Goal: Information Seeking & Learning: Check status

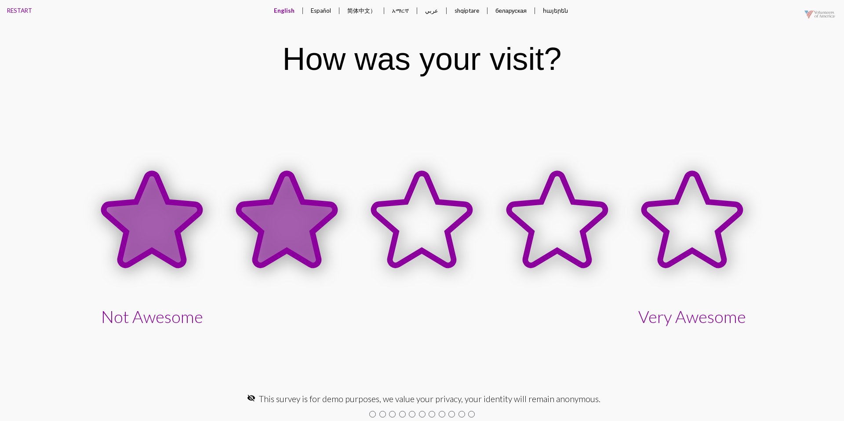
click at [270, 203] on icon at bounding box center [287, 219] width 96 height 92
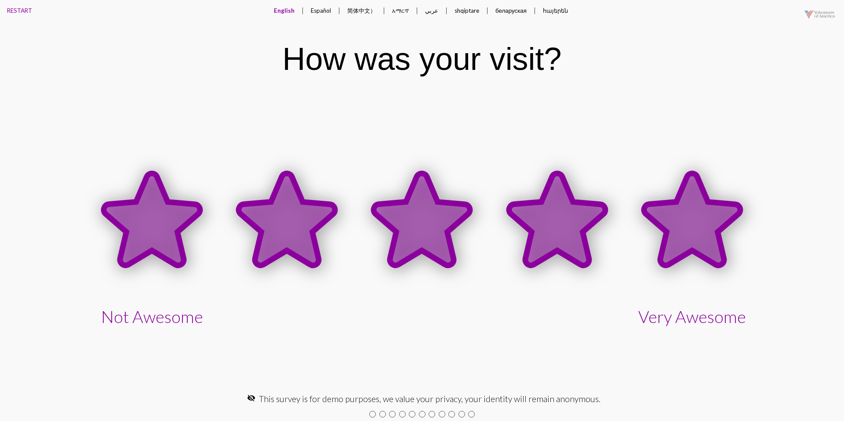
click at [678, 204] on icon at bounding box center [692, 219] width 96 height 92
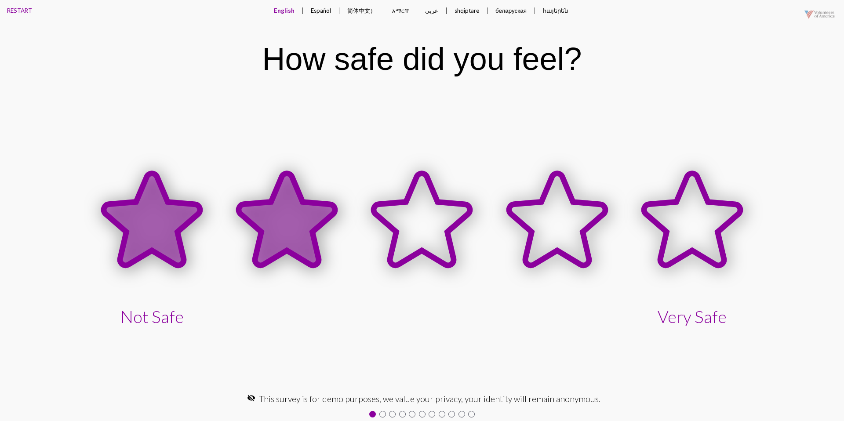
click at [314, 217] on icon at bounding box center [287, 219] width 96 height 92
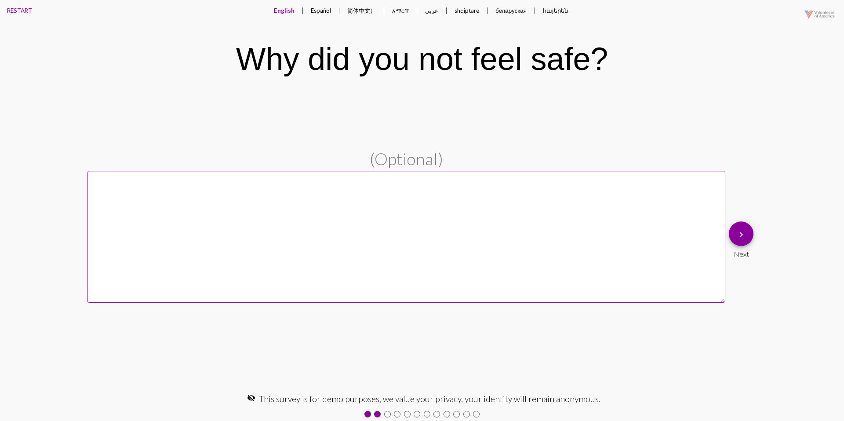
click at [737, 238] on mat-icon "keyboard_arrow_right" at bounding box center [741, 234] width 11 height 11
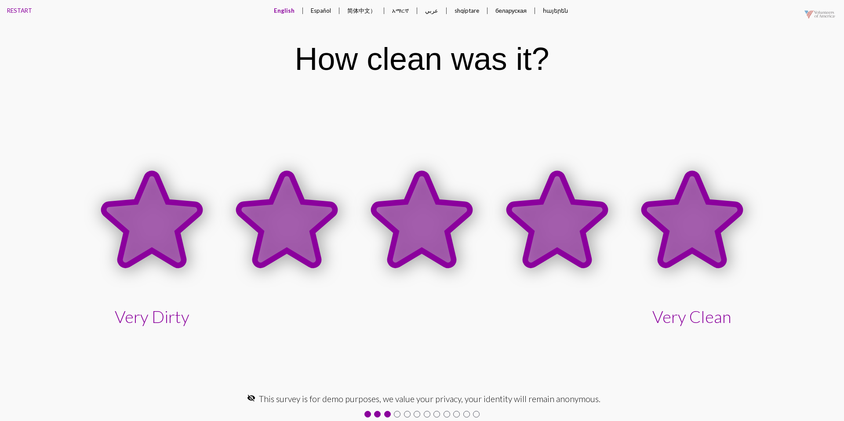
click at [656, 242] on icon at bounding box center [691, 220] width 135 height 135
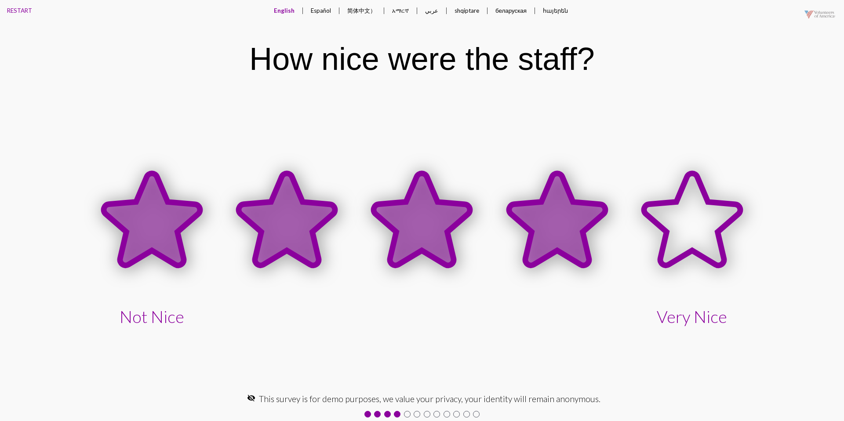
click at [552, 222] on icon at bounding box center [557, 219] width 96 height 92
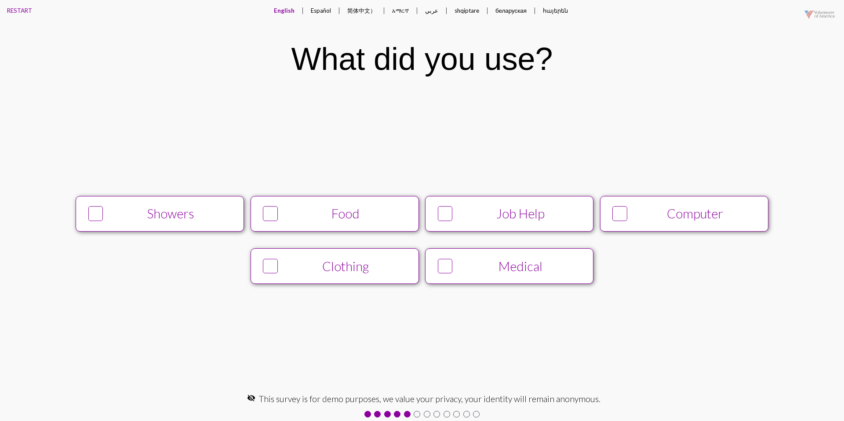
drag, startPoint x: 209, startPoint y: 221, endPoint x: 243, endPoint y: 218, distance: 34.0
click at [209, 221] on div "Showers" at bounding box center [171, 213] width 129 height 15
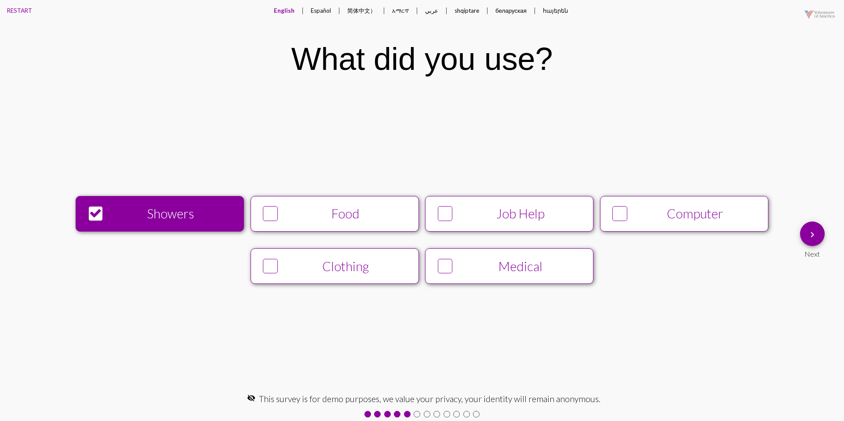
drag, startPoint x: 284, startPoint y: 218, endPoint x: 290, endPoint y: 217, distance: 5.4
click at [284, 218] on div "Food" at bounding box center [345, 213] width 129 height 15
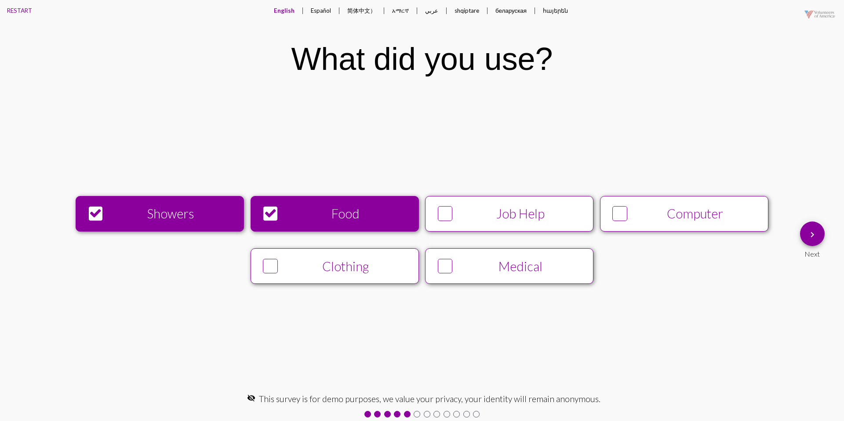
click at [809, 245] on span "keyboard_arrow_right" at bounding box center [812, 233] width 11 height 25
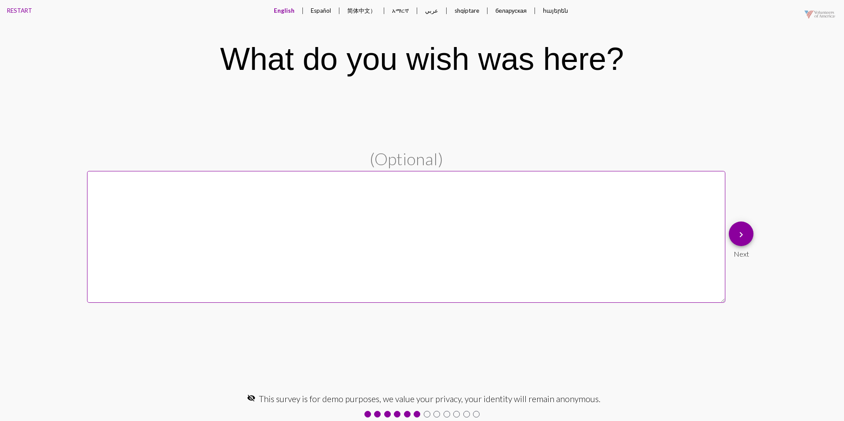
click at [326, 17] on button "Español" at bounding box center [321, 10] width 34 height 21
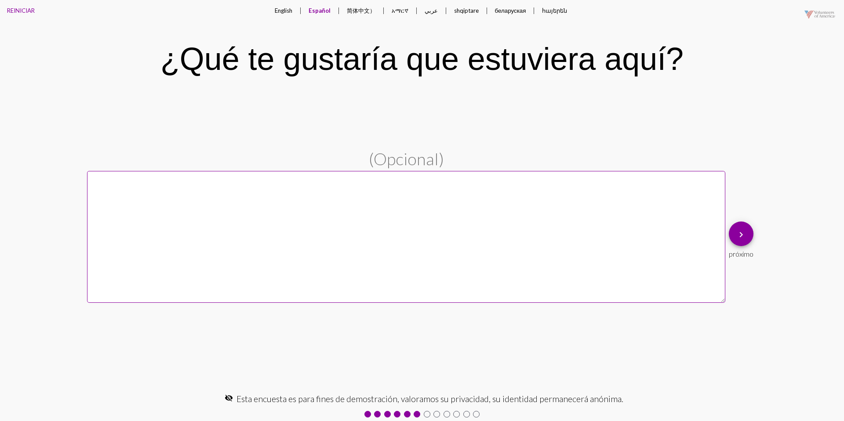
click at [284, 14] on button "English" at bounding box center [284, 10] width 32 height 21
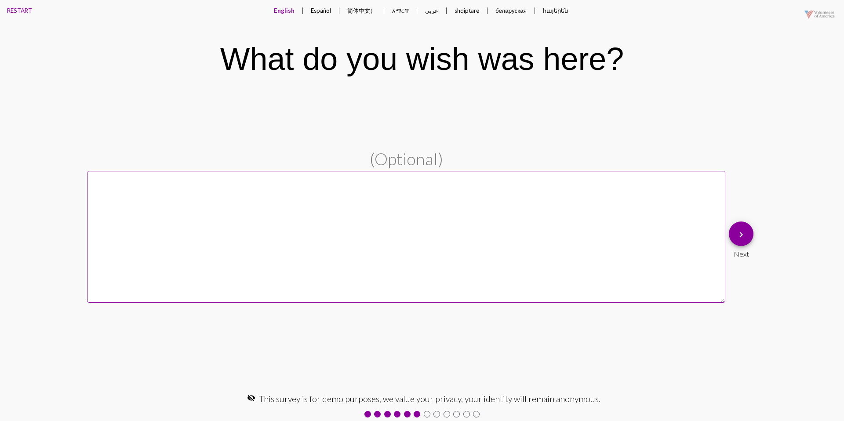
click at [735, 243] on button "keyboard_arrow_right" at bounding box center [741, 233] width 25 height 25
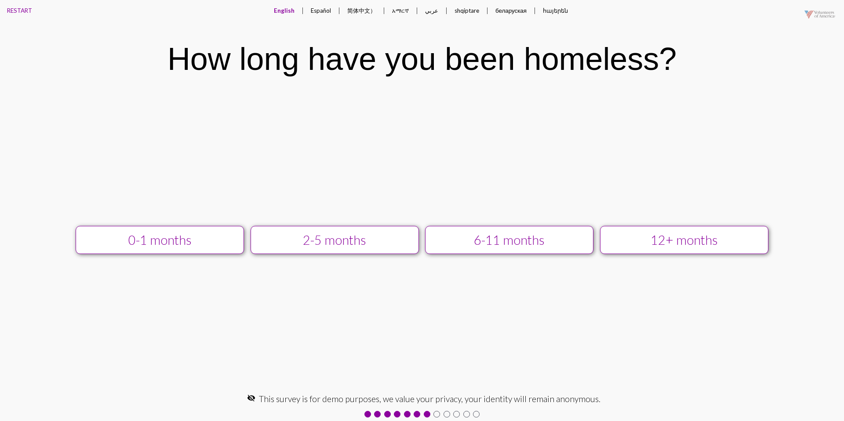
click at [655, 248] on button "12+ months" at bounding box center [684, 240] width 168 height 29
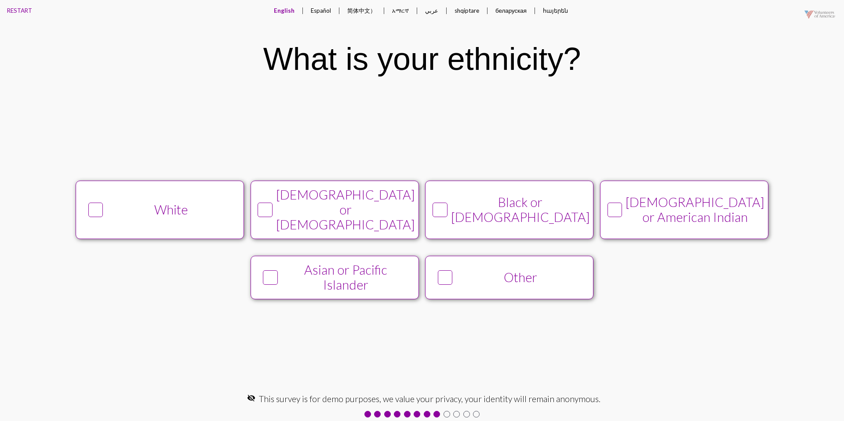
click at [210, 226] on button "White" at bounding box center [160, 210] width 168 height 58
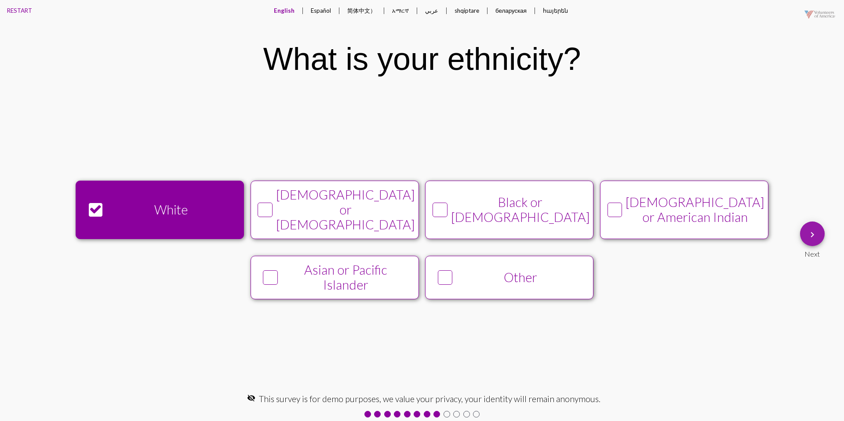
click at [808, 235] on mat-icon "keyboard_arrow_right" at bounding box center [812, 234] width 11 height 11
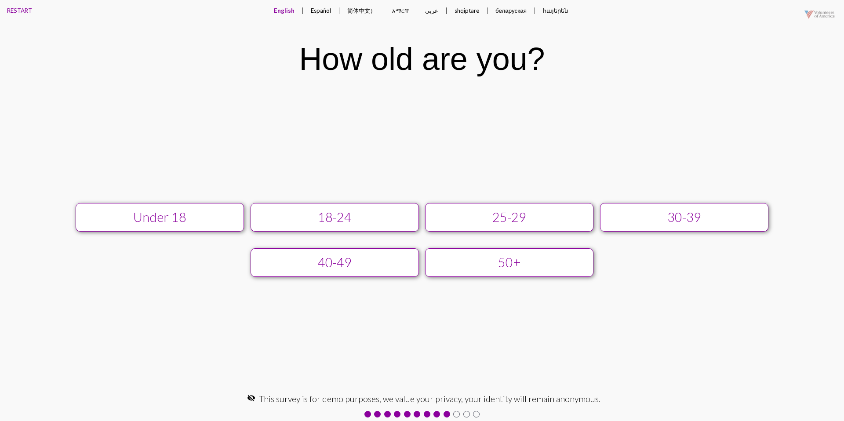
click at [510, 225] on button "25-29" at bounding box center [509, 217] width 168 height 29
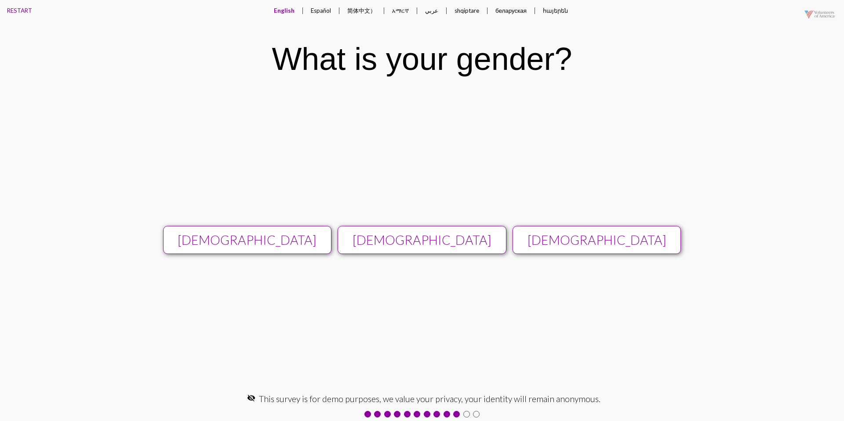
click at [474, 228] on button "Male" at bounding box center [422, 240] width 168 height 29
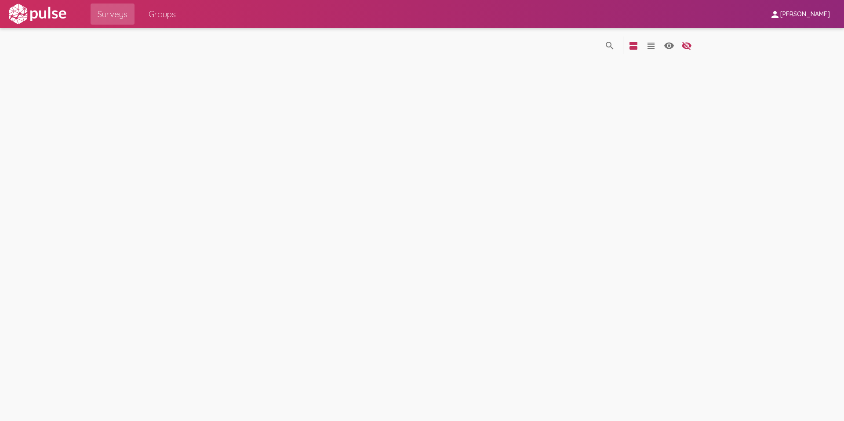
click at [33, 18] on img at bounding box center [37, 14] width 61 height 22
click at [604, 46] on button "search" at bounding box center [610, 45] width 18 height 18
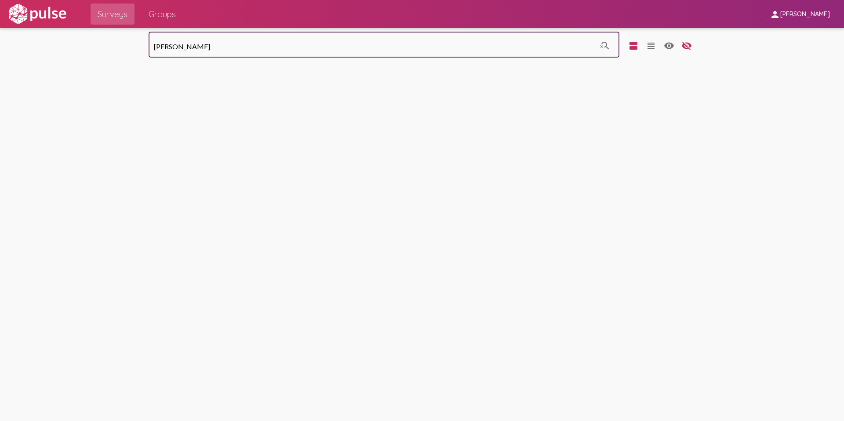
type input "weigand"
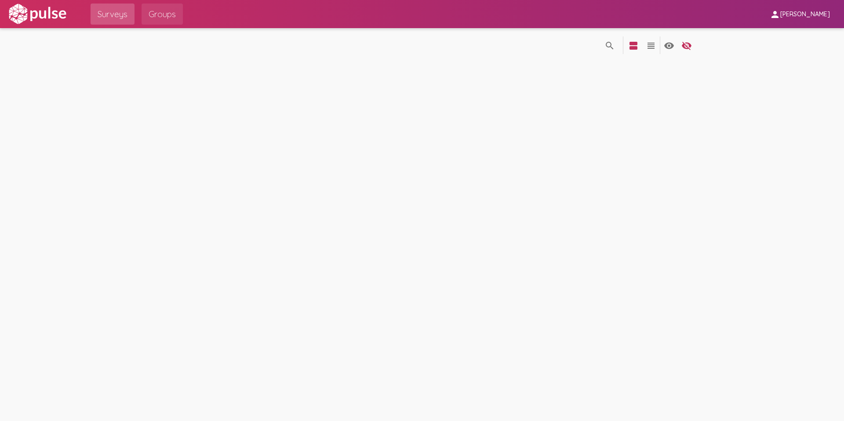
click at [152, 18] on span "Groups" at bounding box center [162, 14] width 27 height 16
click at [681, 50] on mat-icon "visibility_off" at bounding box center [686, 45] width 11 height 11
click at [680, 49] on button "visibility_off" at bounding box center [687, 45] width 18 height 18
click at [163, 16] on span "Groups" at bounding box center [162, 14] width 27 height 16
click at [126, 14] on span "Surveys" at bounding box center [113, 14] width 30 height 16
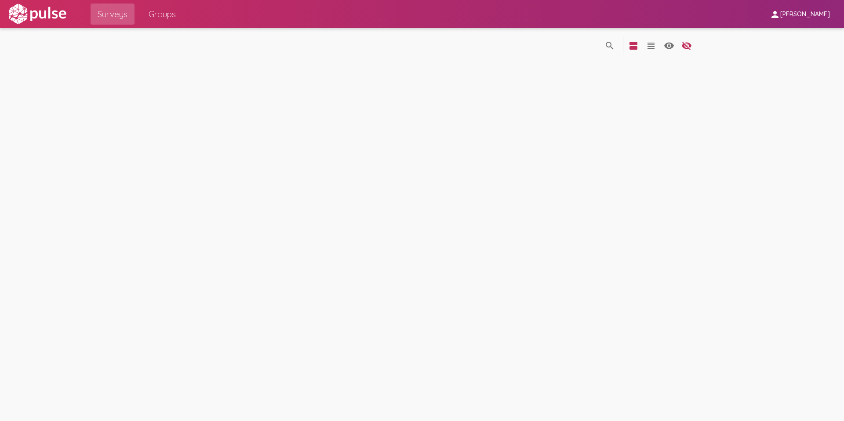
click at [50, 16] on img at bounding box center [37, 14] width 61 height 22
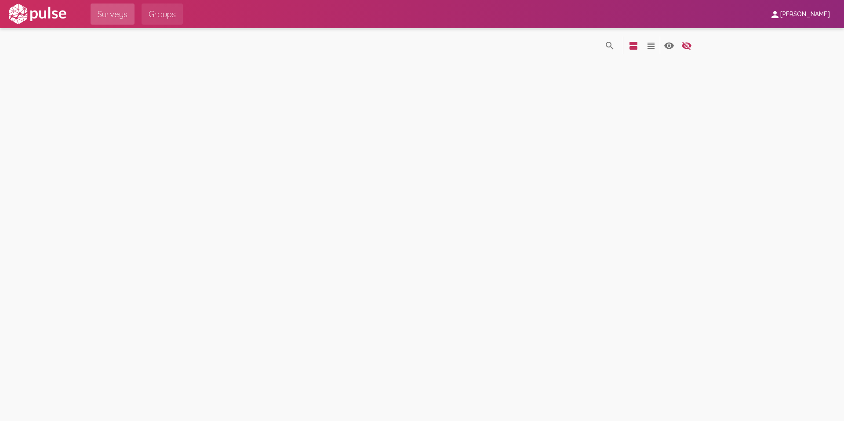
click at [159, 17] on span "Groups" at bounding box center [162, 14] width 27 height 16
click at [108, 15] on span "Surveys" at bounding box center [113, 14] width 30 height 16
click at [92, 15] on link "Surveys" at bounding box center [113, 14] width 44 height 21
click at [163, 20] on span "Groups" at bounding box center [162, 14] width 27 height 16
click at [41, 20] on img at bounding box center [37, 14] width 61 height 22
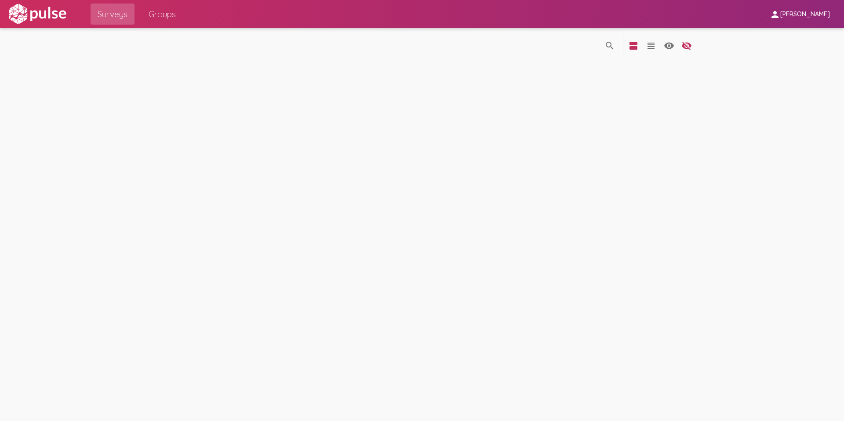
click at [60, 12] on img at bounding box center [37, 14] width 61 height 22
click at [59, 12] on img at bounding box center [37, 14] width 61 height 22
click at [149, 12] on span "Groups" at bounding box center [162, 14] width 27 height 16
click at [657, 51] on mat-icon "search" at bounding box center [658, 45] width 11 height 11
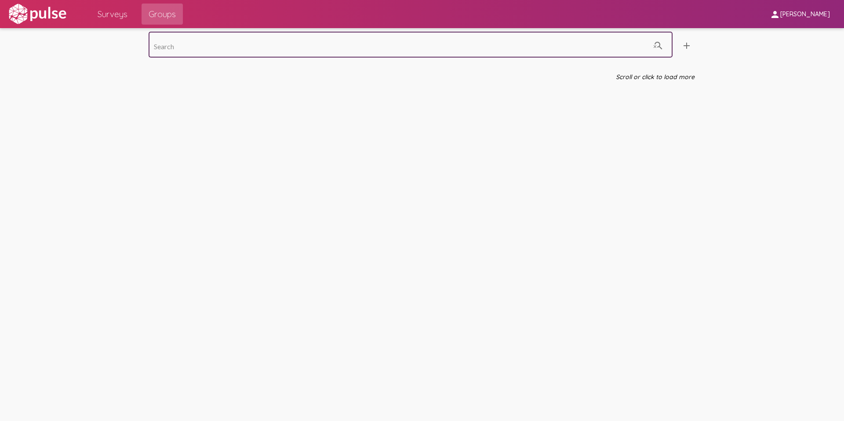
click at [780, 15] on span "Garrett Blanchard" at bounding box center [805, 15] width 50 height 8
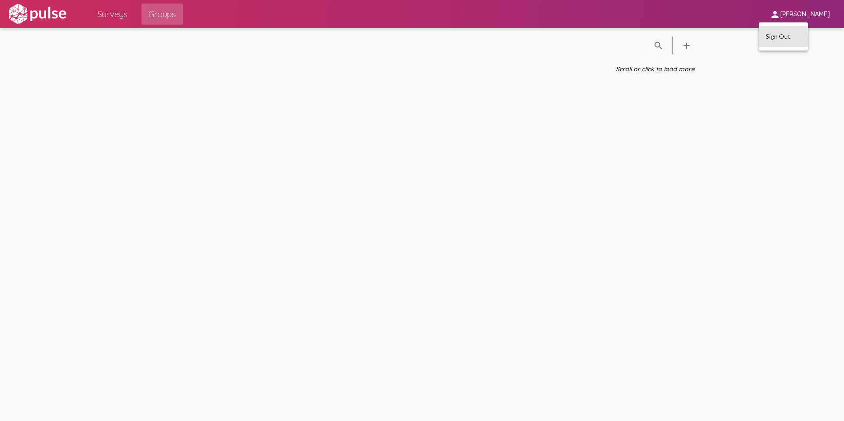
click at [769, 34] on button "Sign Out" at bounding box center [783, 36] width 49 height 21
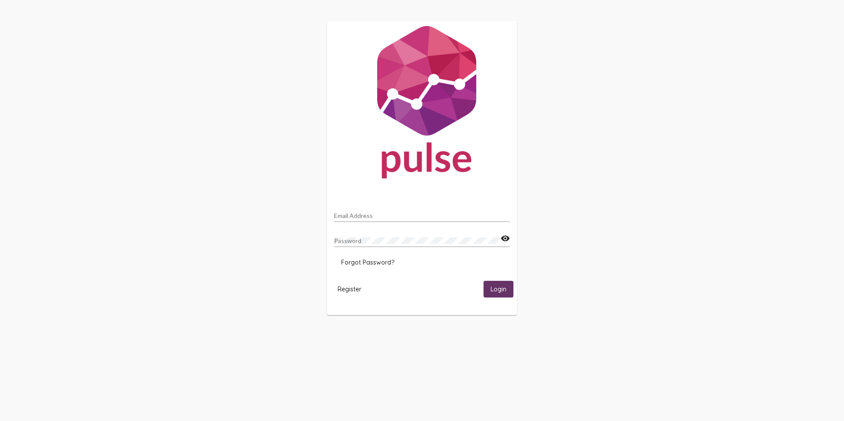
click at [391, 207] on div "Email Address" at bounding box center [422, 213] width 176 height 17
click at [389, 213] on input "Email Address" at bounding box center [422, 215] width 176 height 7
type input "[PERSON_NAME][EMAIL_ADDRESS][DOMAIN_NAME]"
click at [383, 245] on div "Password" at bounding box center [417, 238] width 167 height 17
click at [483, 281] on button "Login" at bounding box center [498, 289] width 30 height 16
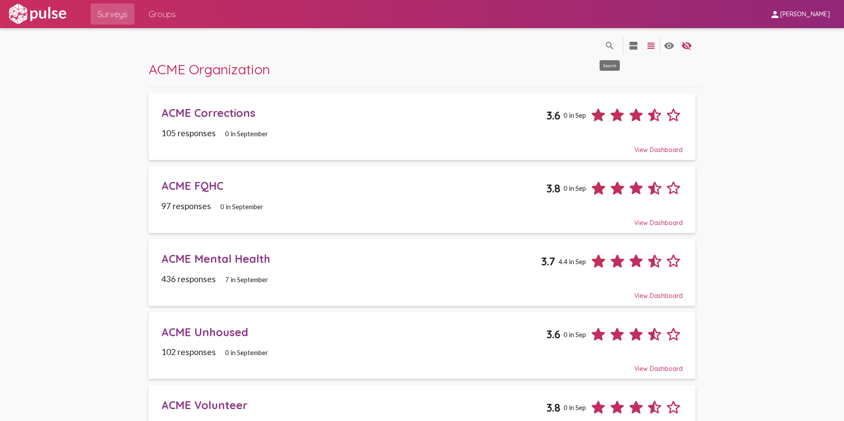
click at [612, 48] on mat-icon "search" at bounding box center [609, 45] width 11 height 11
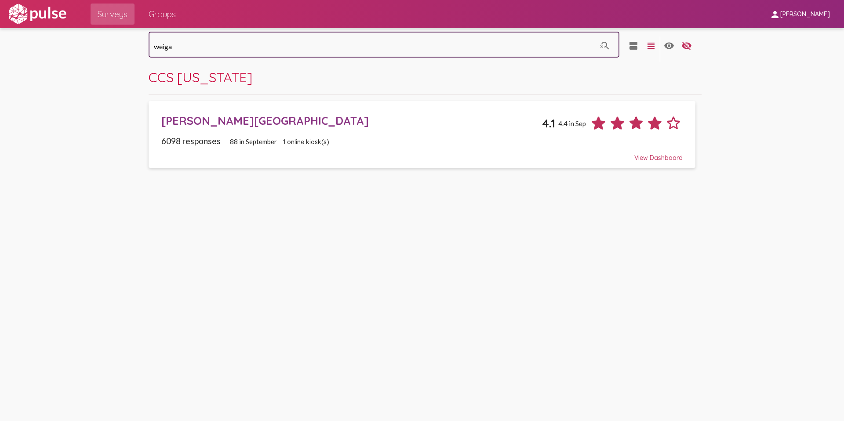
type input "weiga"
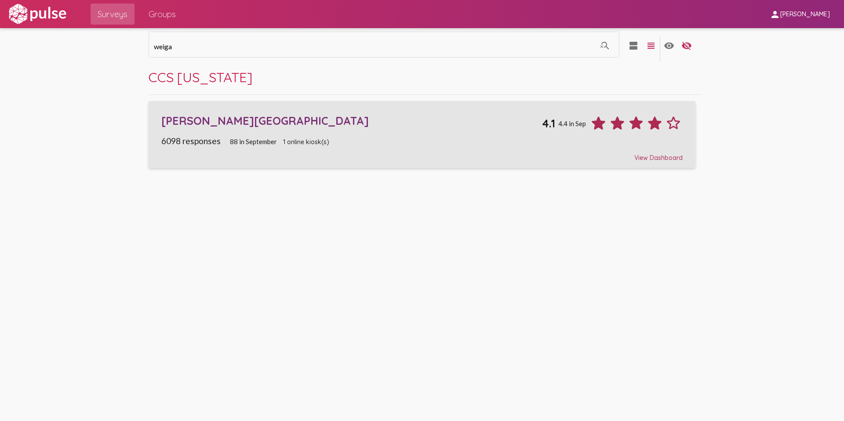
click at [239, 120] on div "[PERSON_NAME][GEOGRAPHIC_DATA]" at bounding box center [351, 121] width 381 height 14
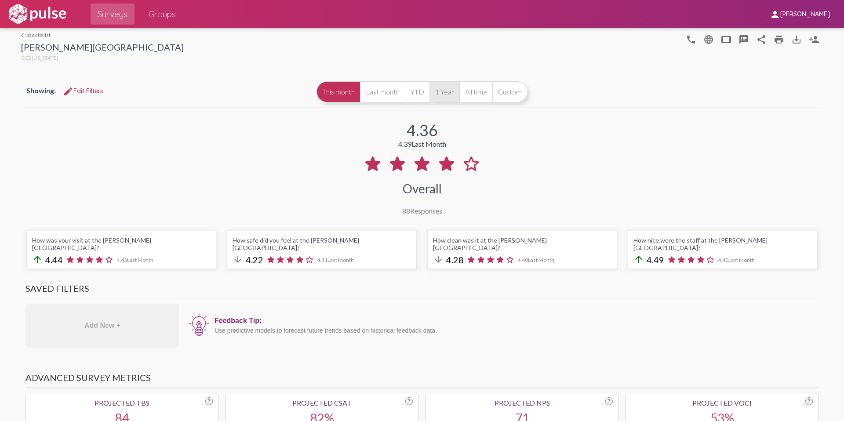
click at [439, 93] on button "1 Year" at bounding box center [444, 91] width 30 height 21
drag, startPoint x: 456, startPoint y: 151, endPoint x: 431, endPoint y: 150, distance: 25.5
click at [436, 150] on div "4.16 4.36 This Month Overall 998 Responses" at bounding box center [422, 162] width 802 height 105
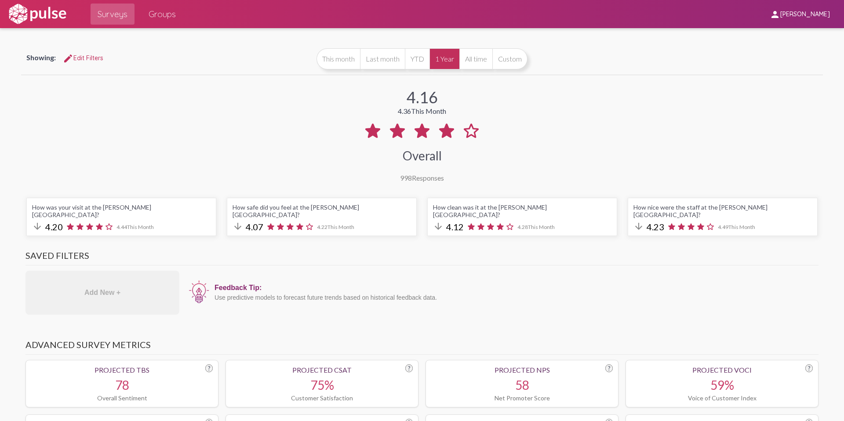
scroll to position [38, 0]
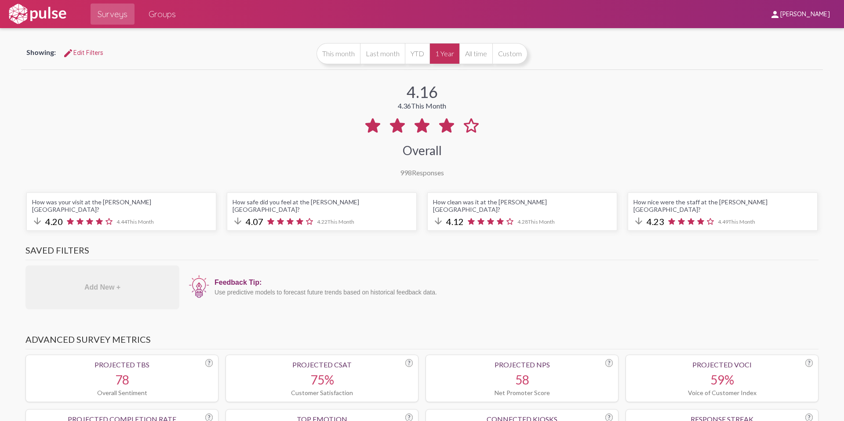
drag, startPoint x: 526, startPoint y: 214, endPoint x: 503, endPoint y: 214, distance: 23.3
click at [505, 216] on div "arrow_downward 4.12 4.28 This Month" at bounding box center [522, 222] width 178 height 12
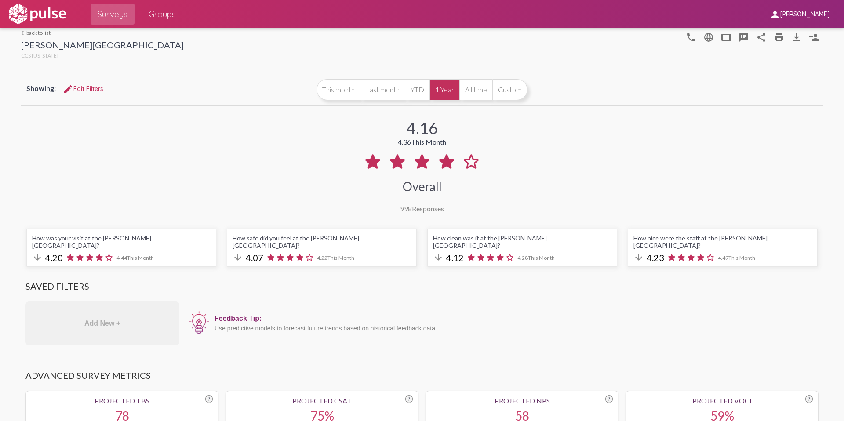
scroll to position [0, 0]
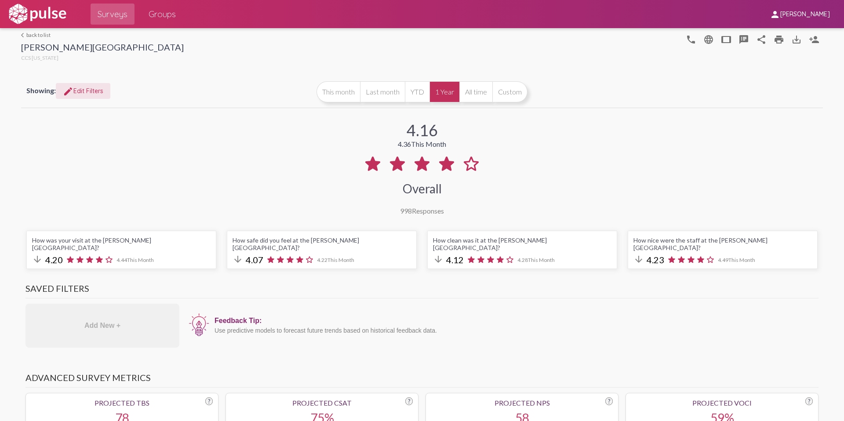
click at [92, 94] on span "edit Edit Filters" at bounding box center [83, 91] width 40 height 8
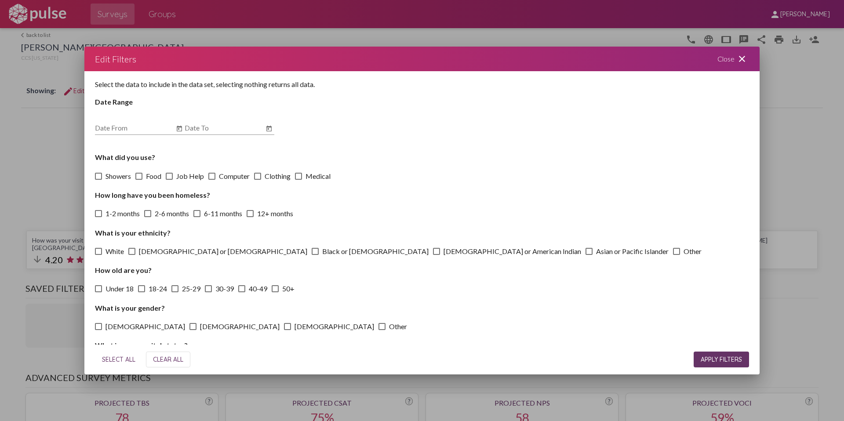
click at [734, 61] on div "Close close" at bounding box center [733, 59] width 53 height 25
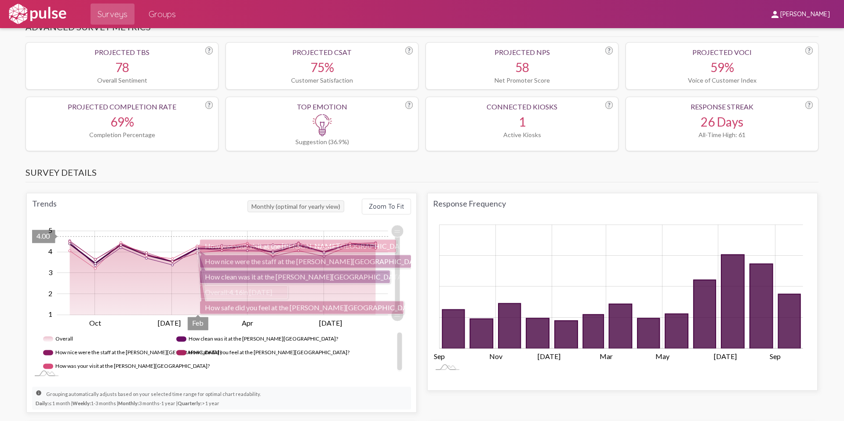
scroll to position [352, 0]
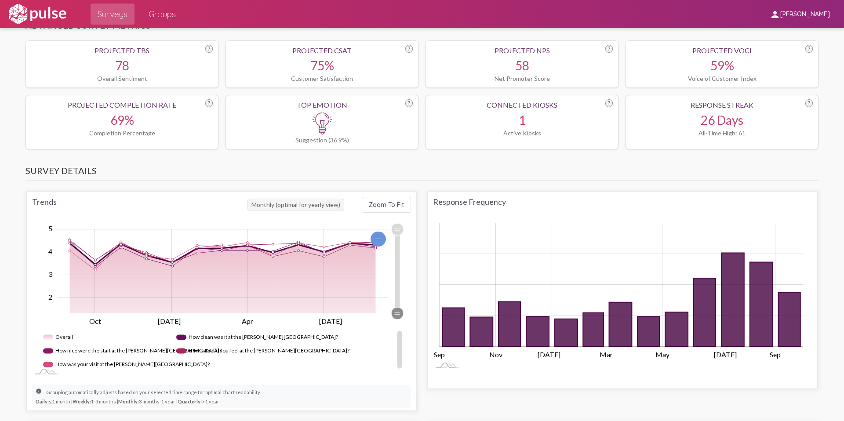
click at [391, 318] on g "Zoom Out 1.0 2 1.5 0.00 1 0.5 2.5 3 3.5 4 6 5 -1 From 1.00 to 5.00 Use up and d…" at bounding box center [233, 300] width 403 height 154
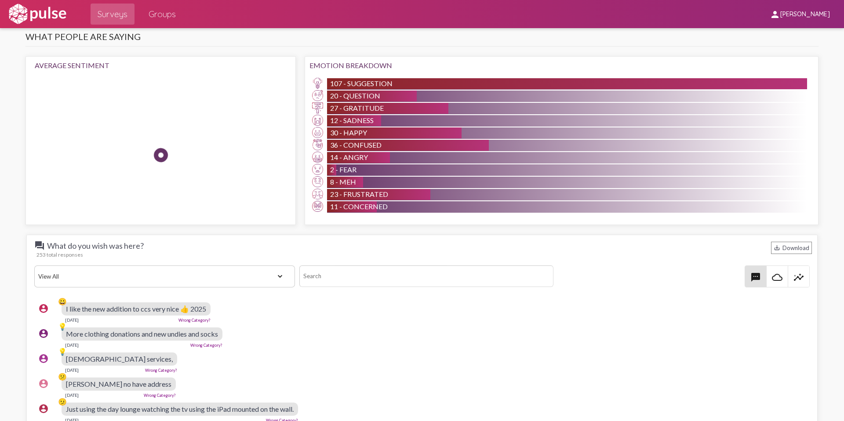
scroll to position [884, 0]
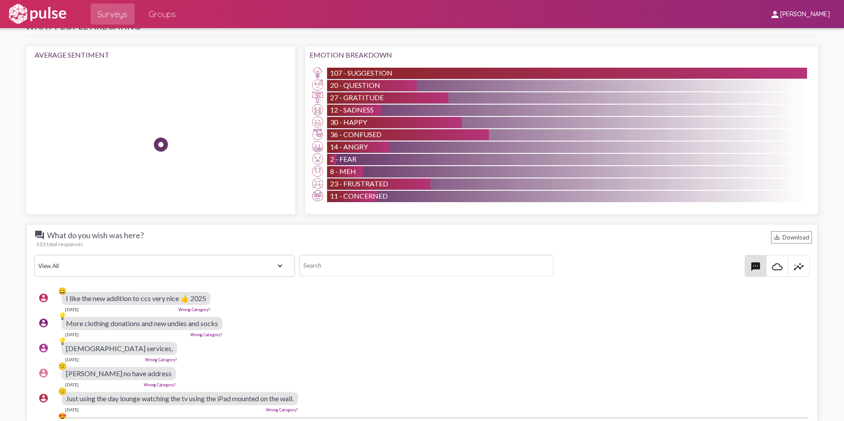
click at [267, 258] on select "View All Positive Neutral Negative Happy Meh Suggestions Angry Disgust Sadness …" at bounding box center [164, 266] width 261 height 22
click at [34, 255] on select "View All Positive Neutral Negative Happy Meh Suggestions Angry Disgust Sadness …" at bounding box center [164, 266] width 261 height 22
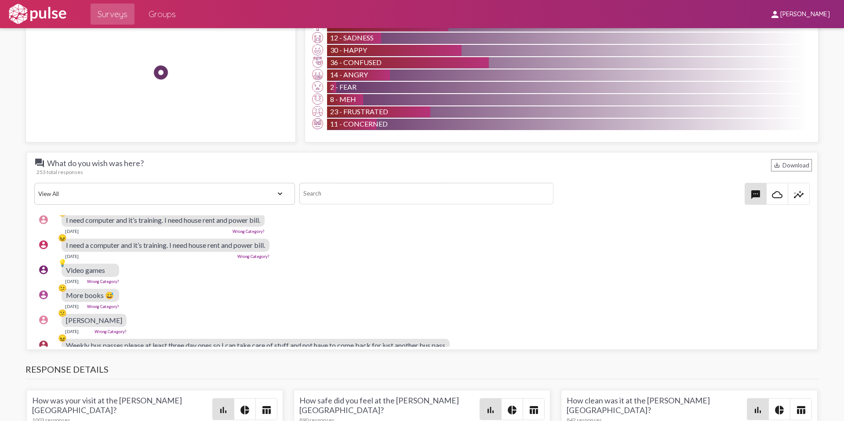
scroll to position [367, 0]
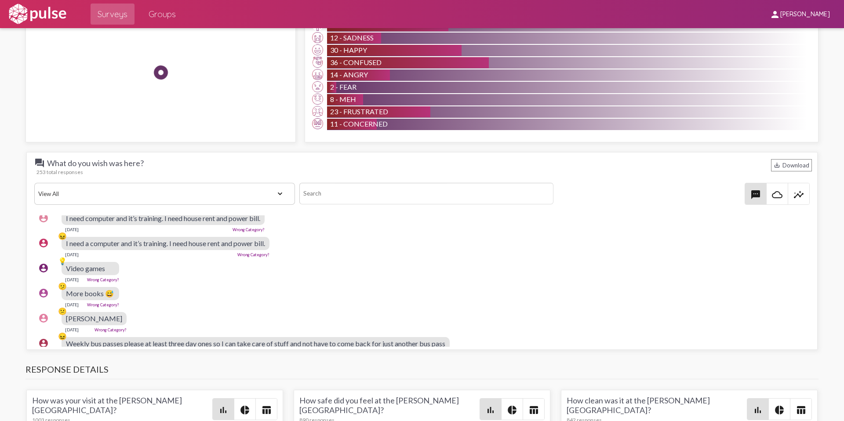
click at [198, 186] on select "View All Positive Neutral Negative Happy Meh Suggestions Angry Disgust Sadness …" at bounding box center [164, 194] width 261 height 22
select select "Suggestion"
click at [34, 183] on select "View All Positive Neutral Negative Happy Meh Suggestions Angry Disgust Sadness …" at bounding box center [164, 194] width 261 height 22
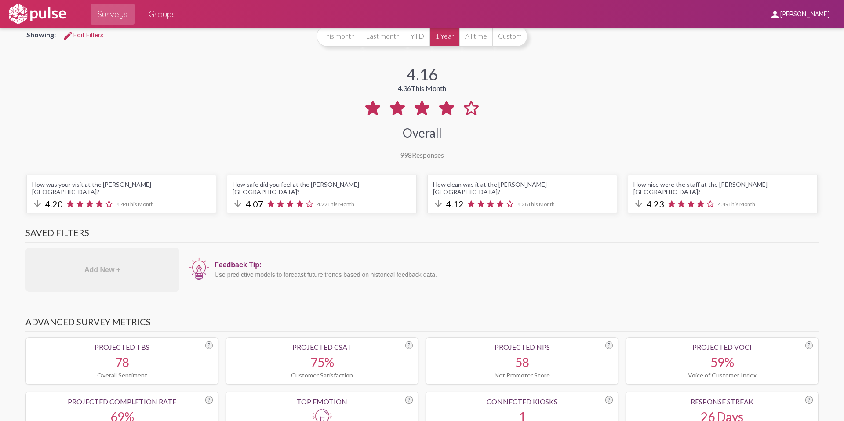
scroll to position [0, 0]
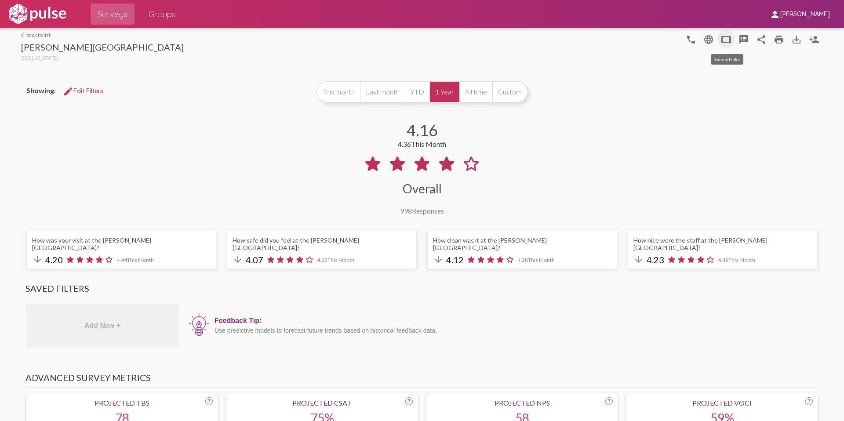
click at [722, 40] on mat-icon "tablet" at bounding box center [726, 39] width 11 height 11
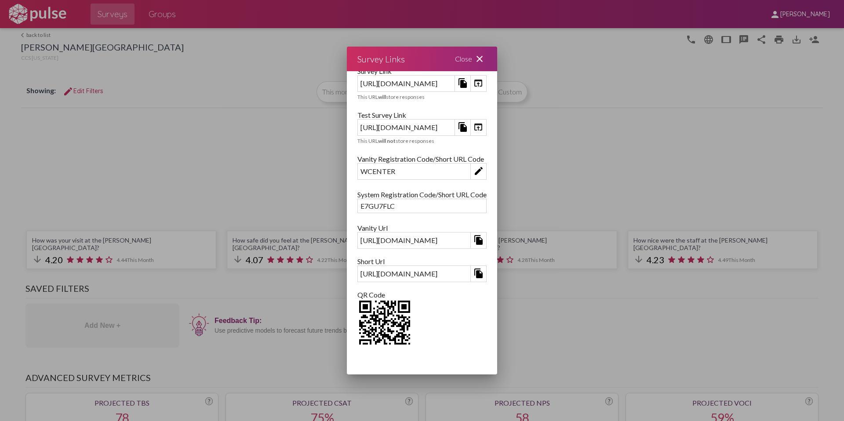
scroll to position [15, 0]
click at [418, 272] on div "[URL][DOMAIN_NAME]" at bounding box center [414, 272] width 113 height 14
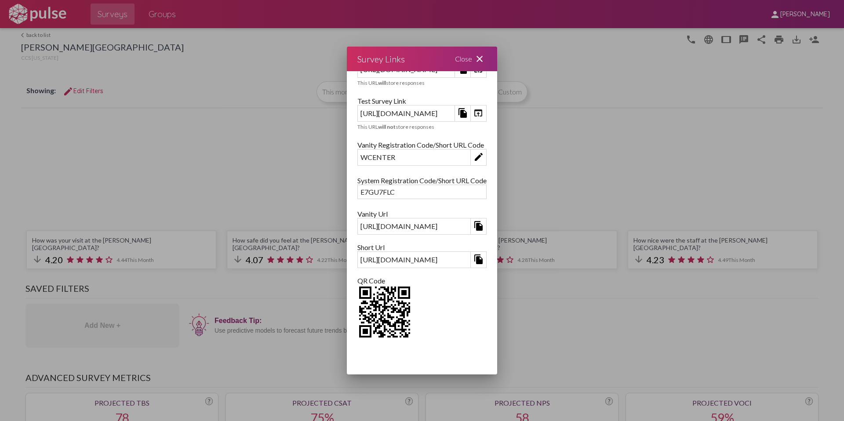
scroll to position [33, 0]
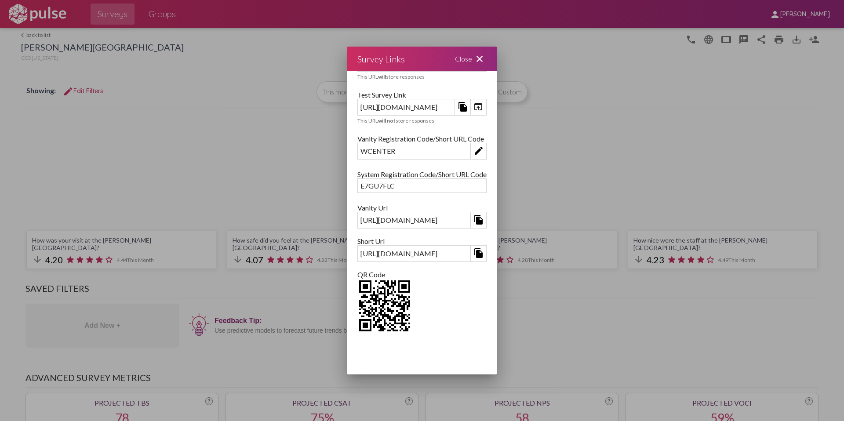
click at [485, 59] on mat-icon "close" at bounding box center [479, 59] width 11 height 11
